Goal: Task Accomplishment & Management: Use online tool/utility

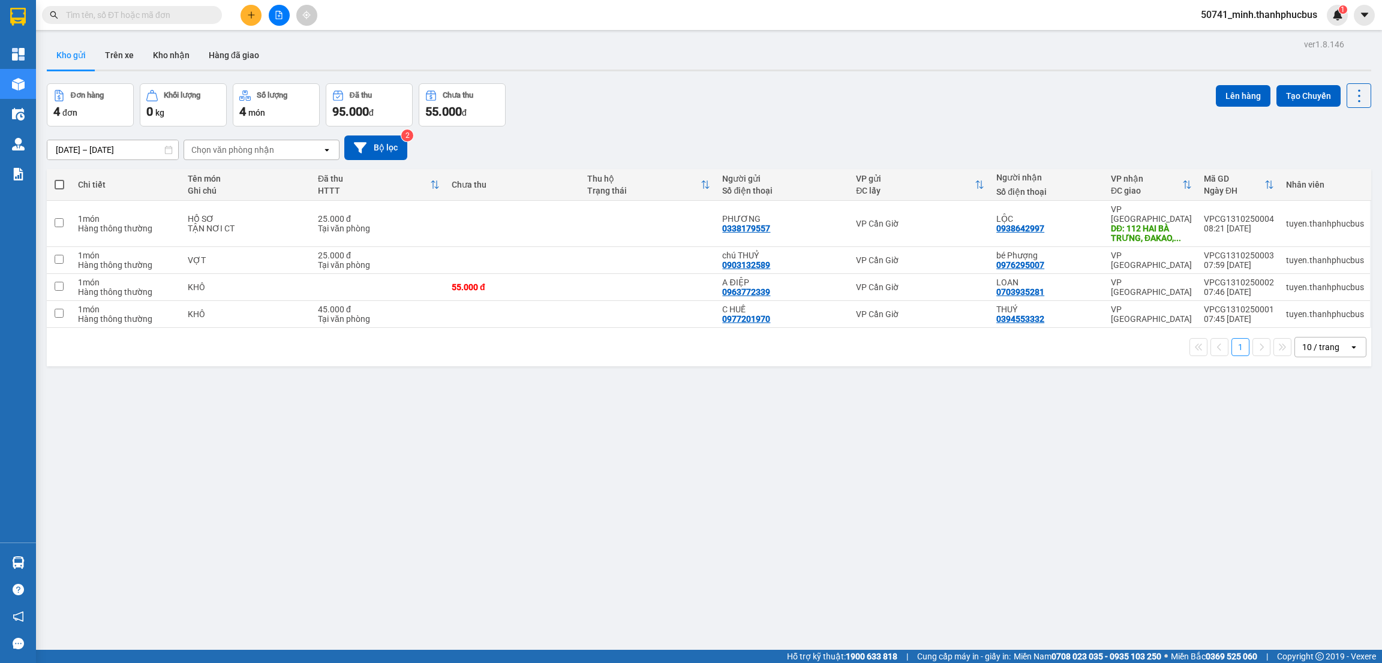
click at [249, 437] on div "ver 1.8.146 Kho gửi Trên xe Kho nhận Hàng đã giao Đơn hàng 4 đơn Khối lượng 0 k…" at bounding box center [709, 367] width 1334 height 663
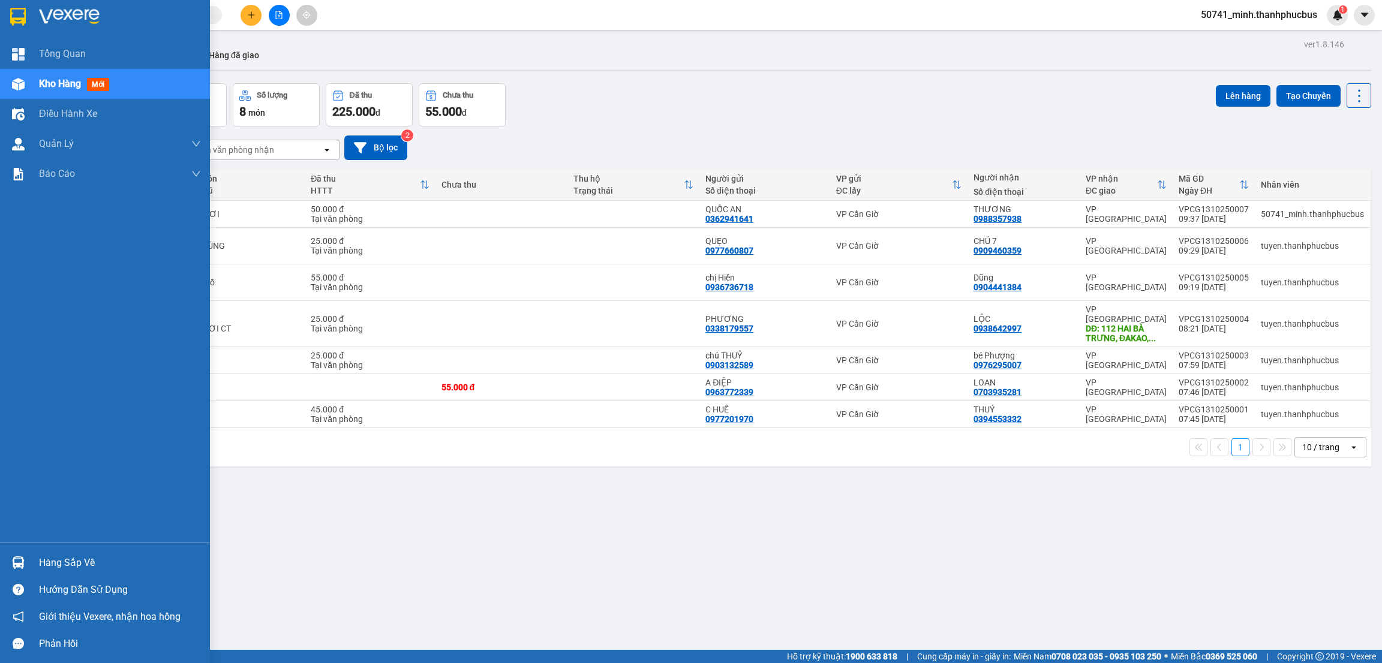
click at [76, 565] on div "Hàng sắp về" at bounding box center [120, 563] width 162 height 18
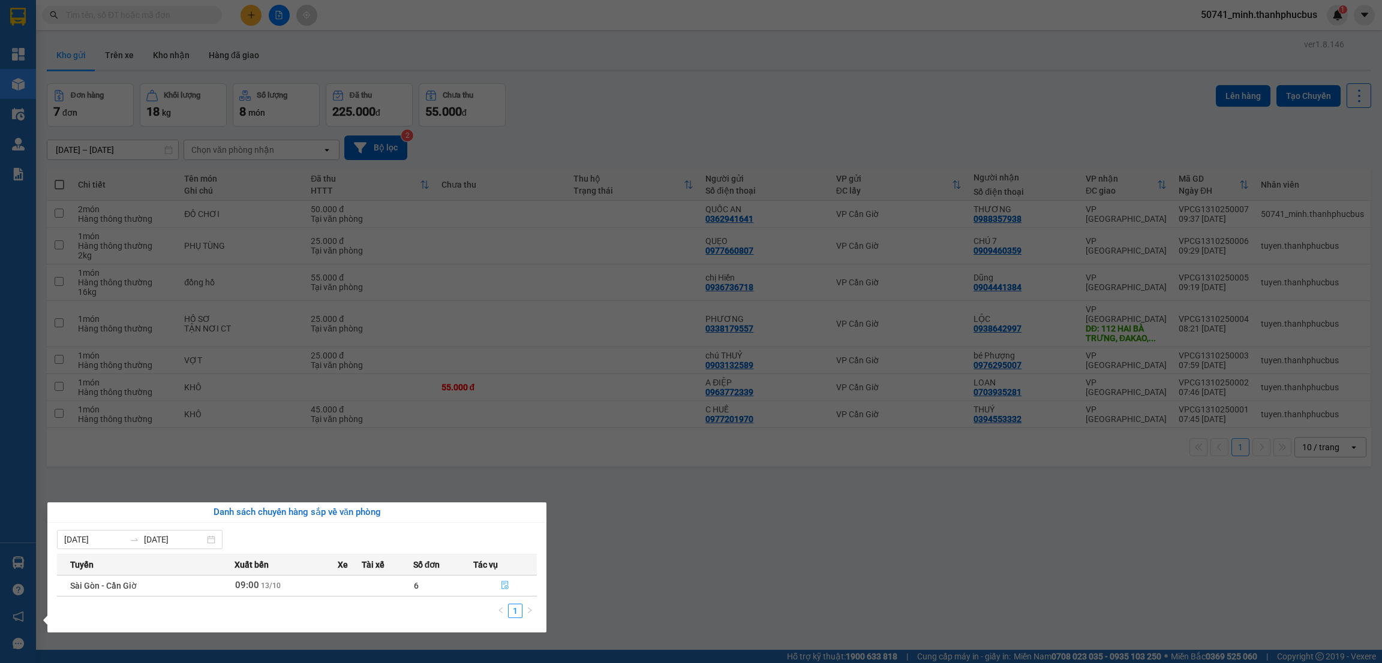
click at [503, 584] on icon "file-done" at bounding box center [504, 586] width 7 height 8
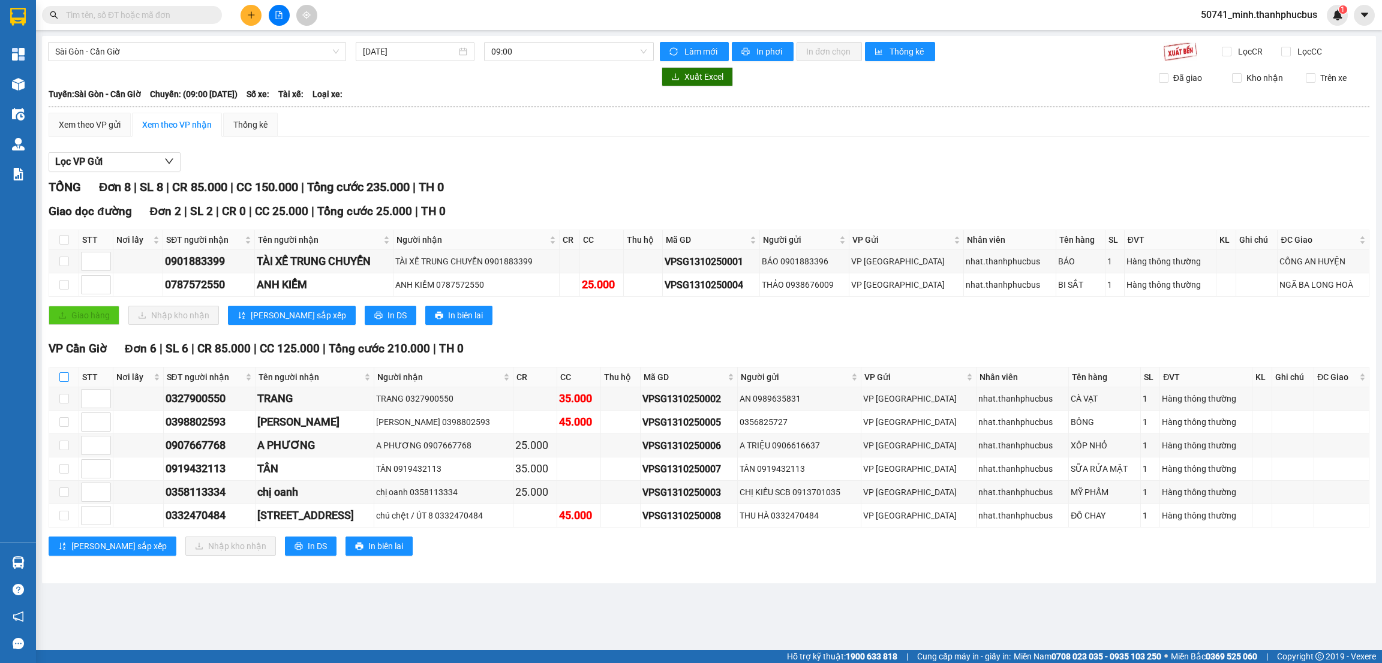
click at [66, 375] on input "checkbox" at bounding box center [64, 377] width 10 height 10
checkbox input "true"
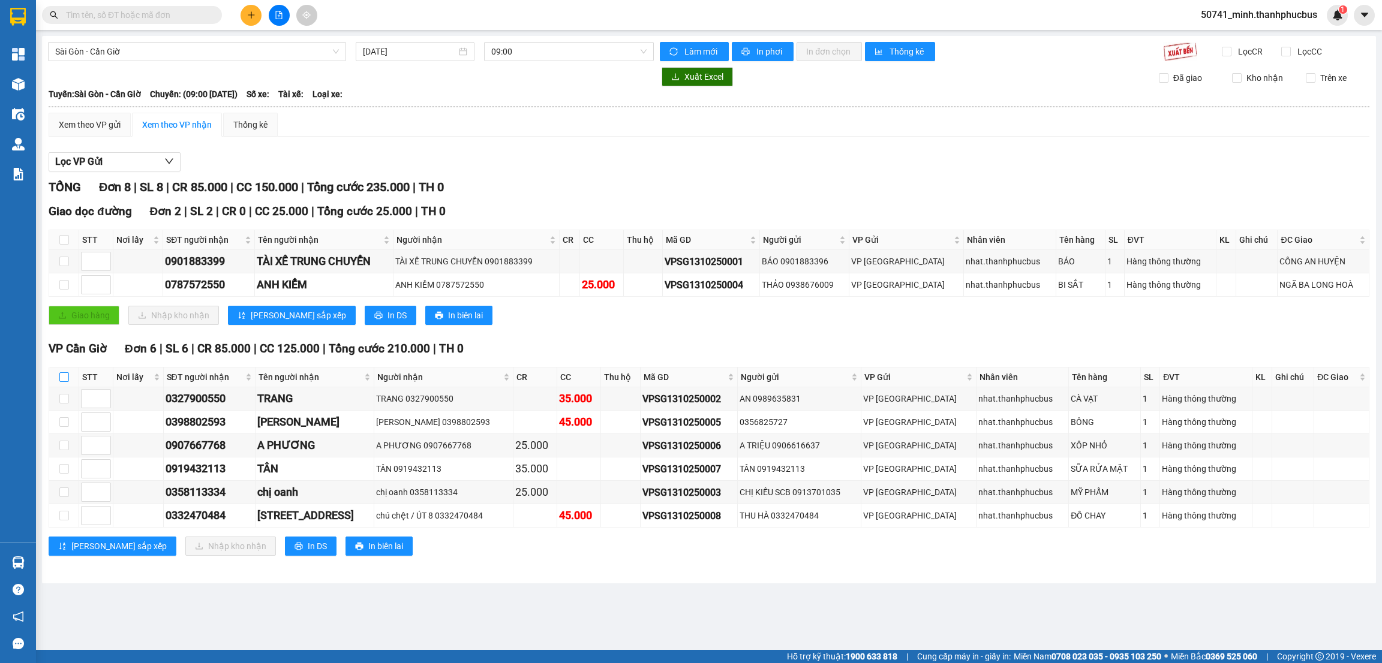
checkbox input "true"
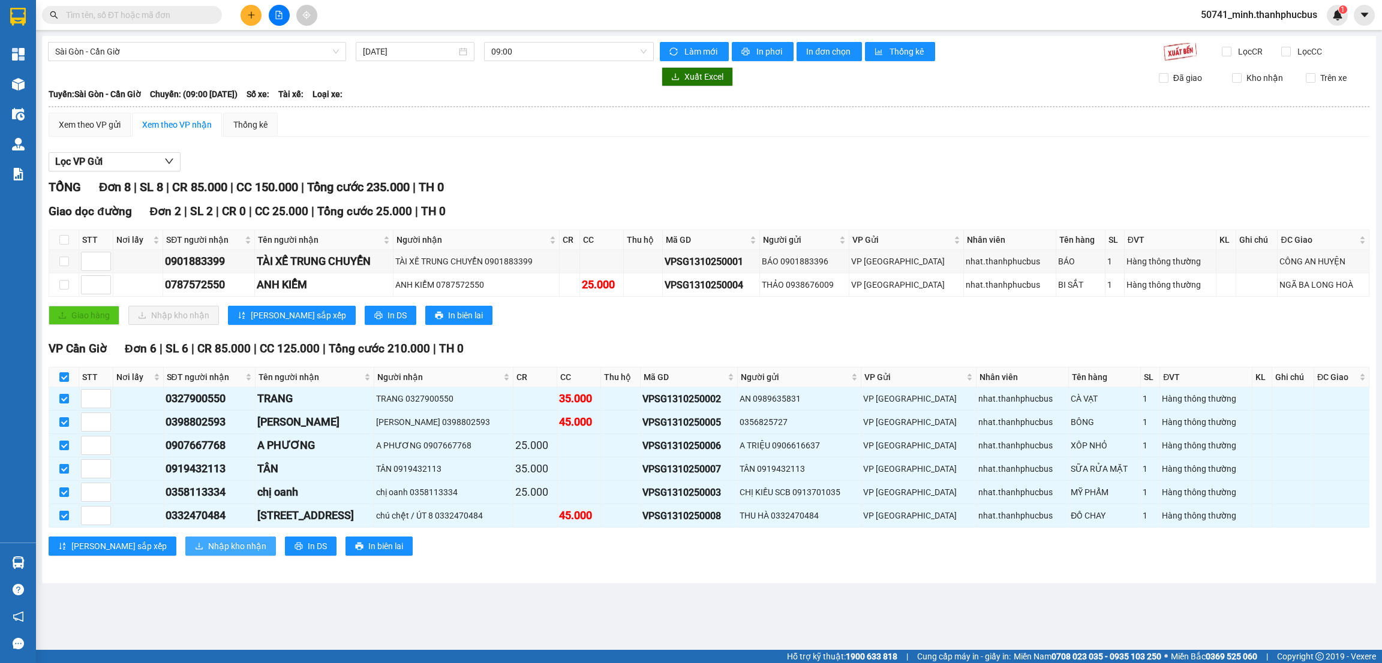
click at [208, 552] on span "Nhập kho nhận" at bounding box center [237, 546] width 58 height 13
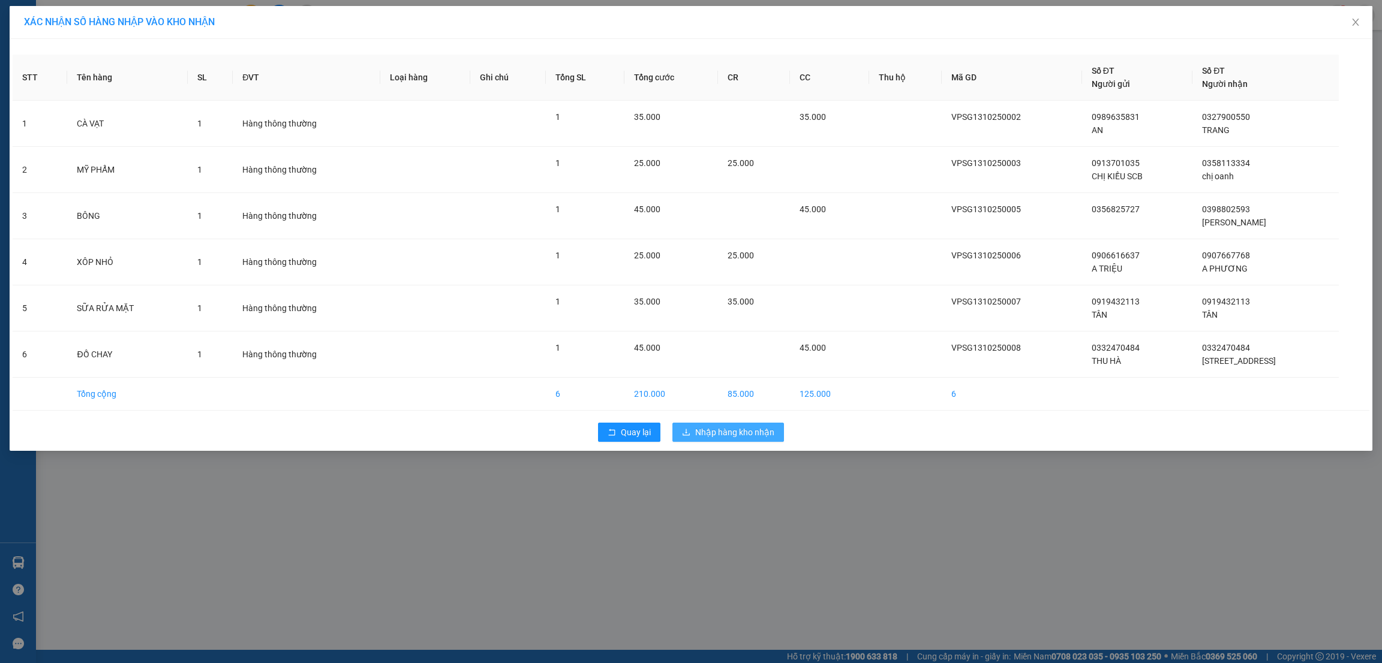
click at [718, 435] on span "Nhập hàng kho nhận" at bounding box center [734, 432] width 79 height 13
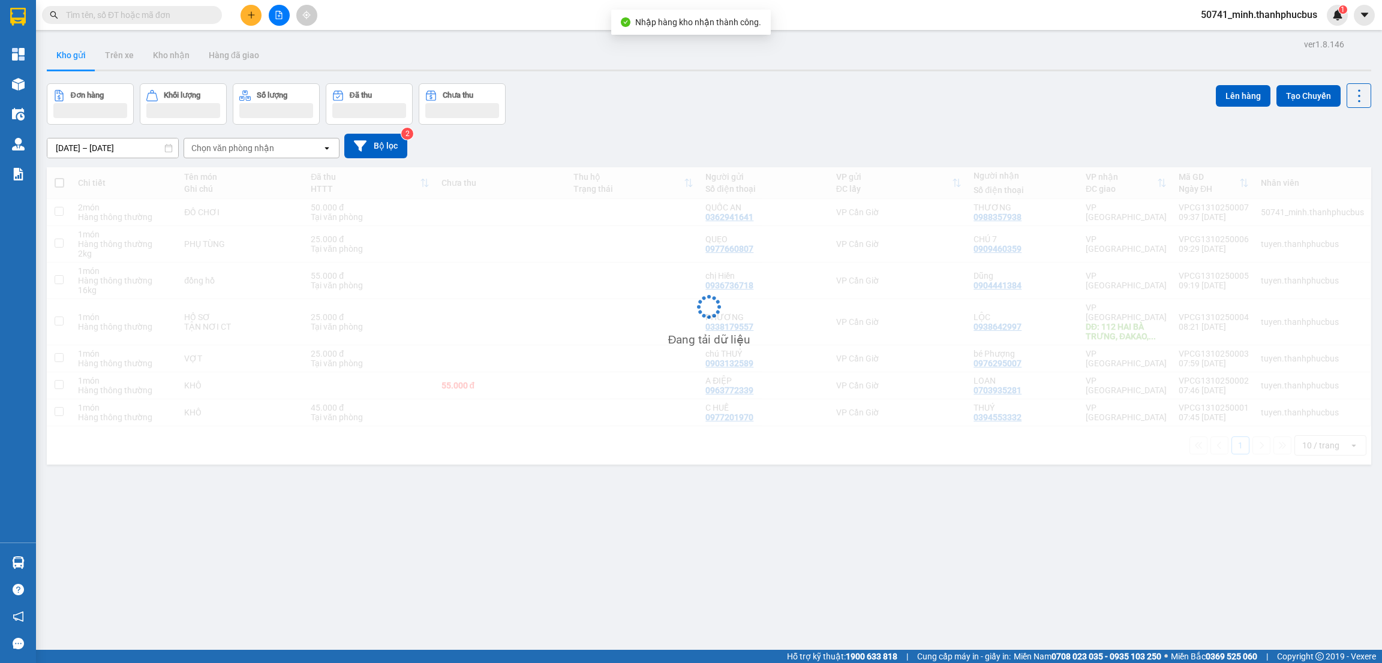
click at [376, 583] on div "ver 1.8.146 Kho gửi Trên xe Kho nhận Hàng đã giao Đơn hàng Khối lượng Số lượng …" at bounding box center [709, 367] width 1334 height 663
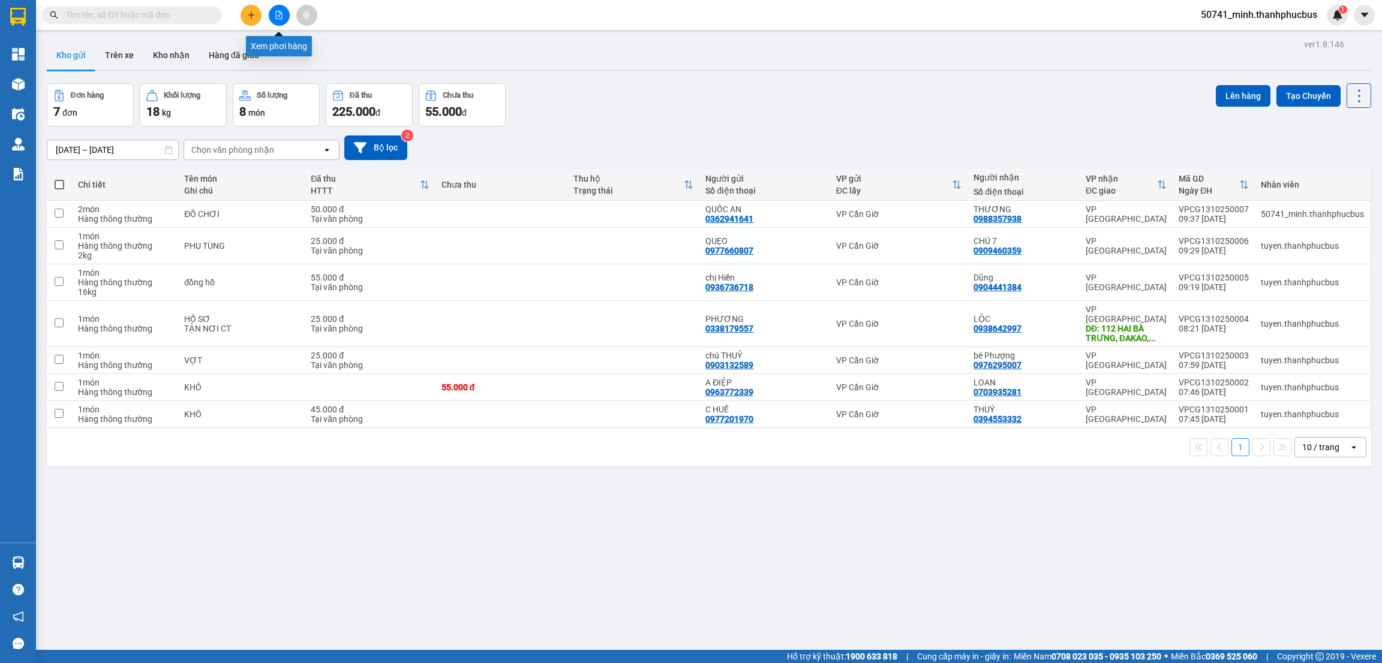
click at [282, 12] on icon "file-add" at bounding box center [279, 15] width 8 height 8
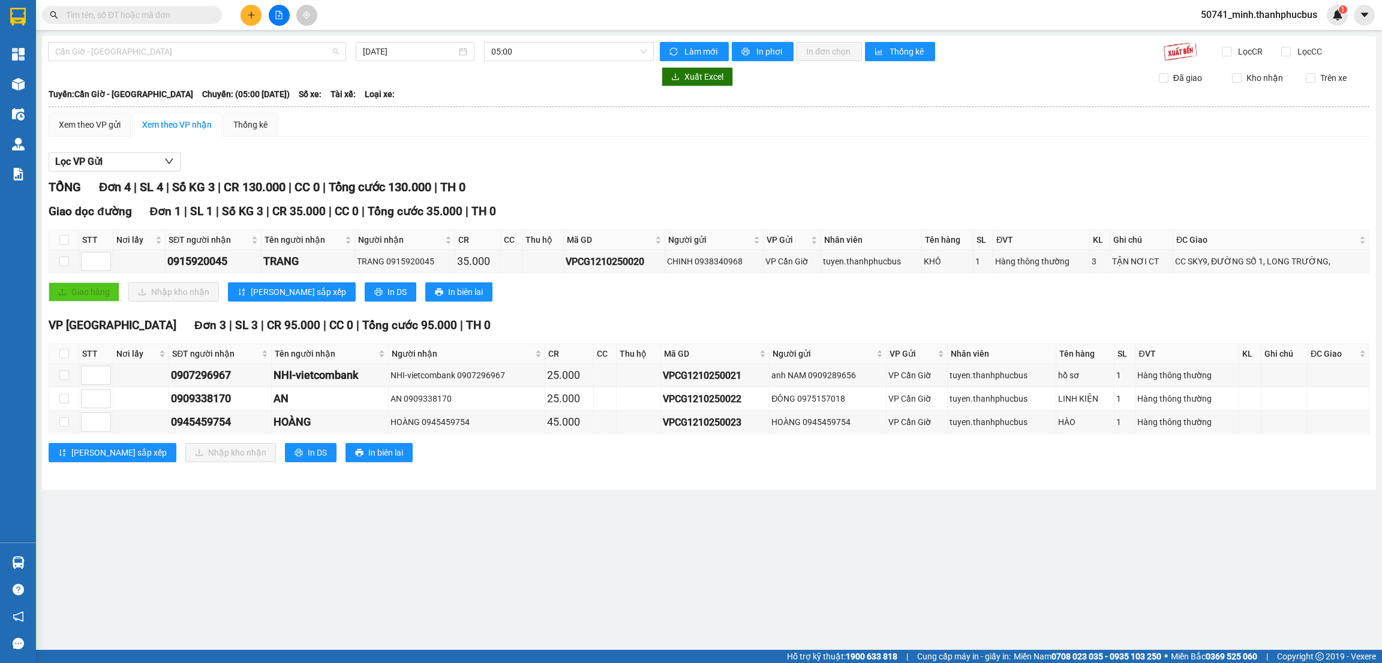
click at [221, 53] on span "Cần Giờ - [GEOGRAPHIC_DATA]" at bounding box center [197, 52] width 284 height 18
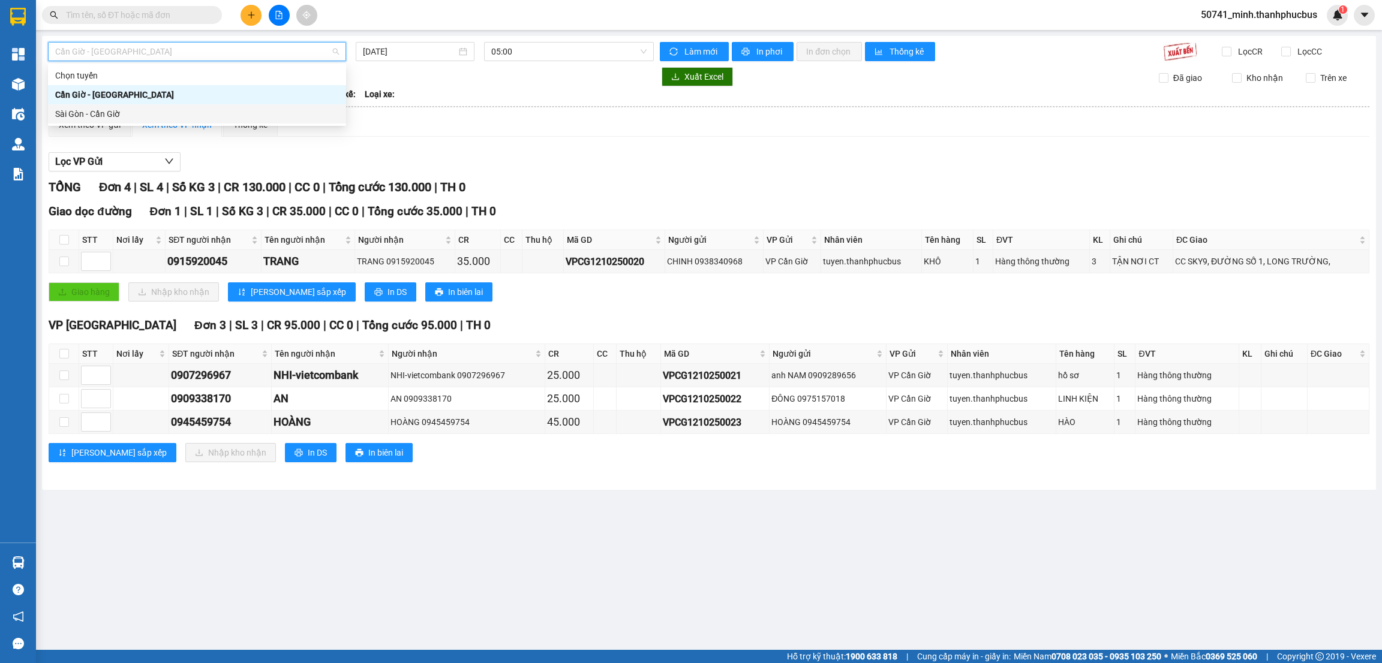
click at [102, 116] on div "Sài Gòn - Cần Giờ" at bounding box center [197, 113] width 284 height 13
type input "[DATE]"
